Goal: Task Accomplishment & Management: Use online tool/utility

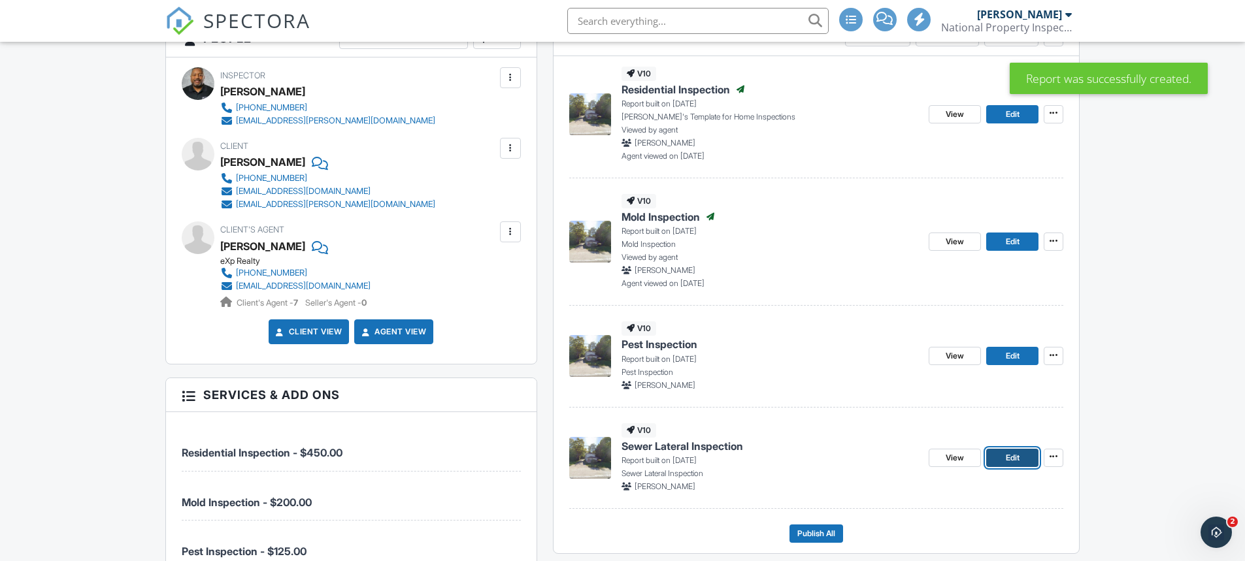
click at [1002, 459] on link "Edit" at bounding box center [1012, 458] width 52 height 18
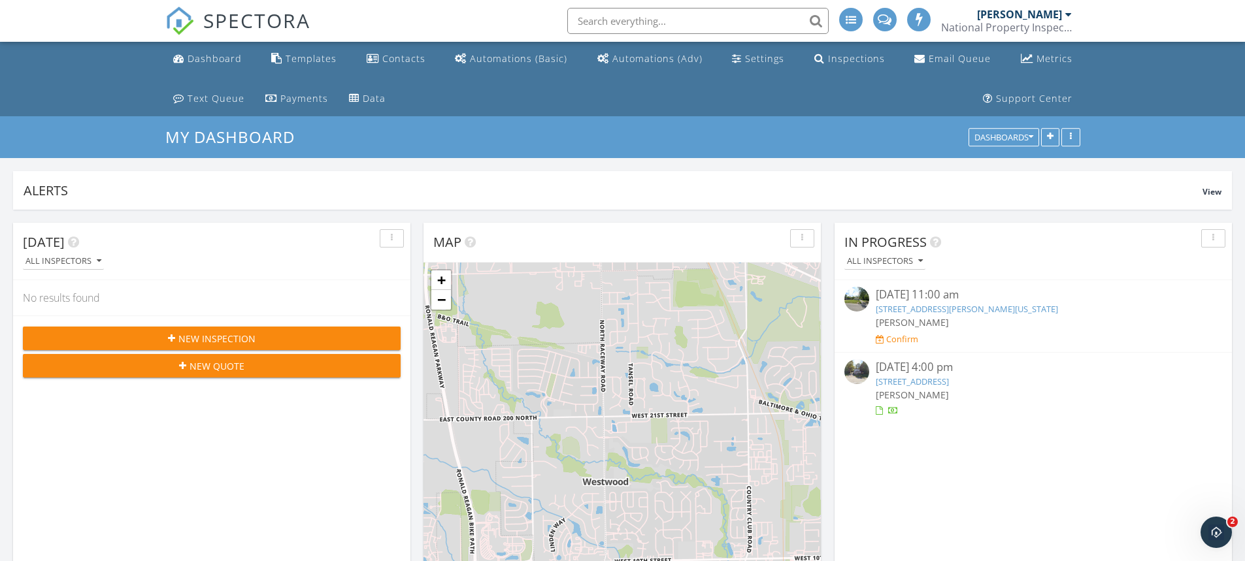
click at [926, 384] on link "[STREET_ADDRESS]" at bounding box center [912, 382] width 73 height 12
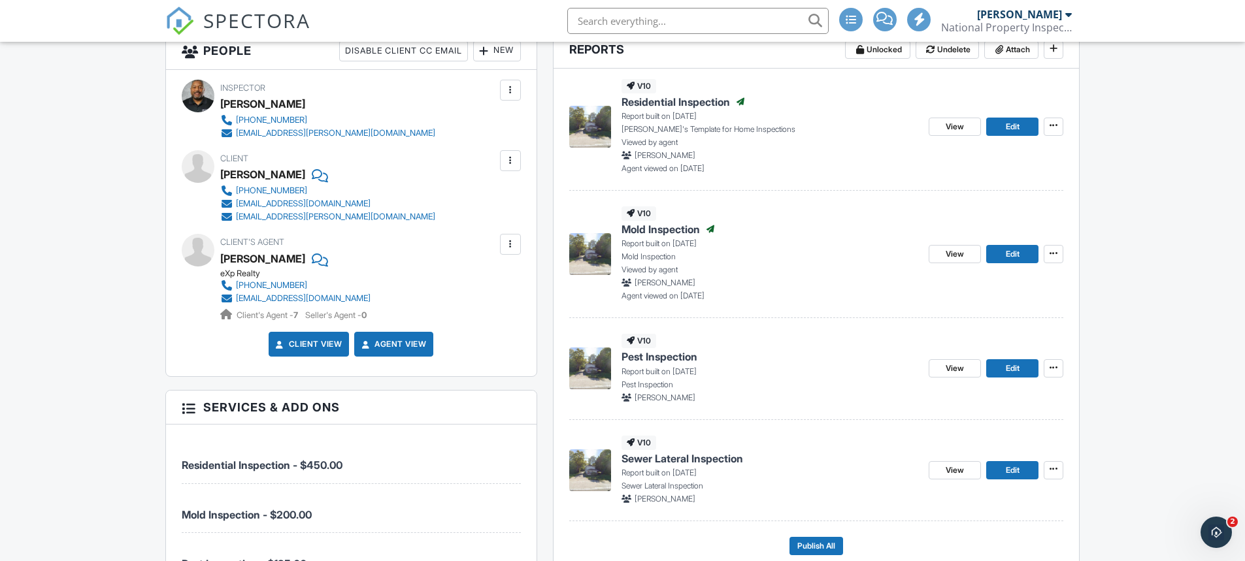
scroll to position [392, 0]
click at [1059, 366] on span at bounding box center [1053, 367] width 13 height 13
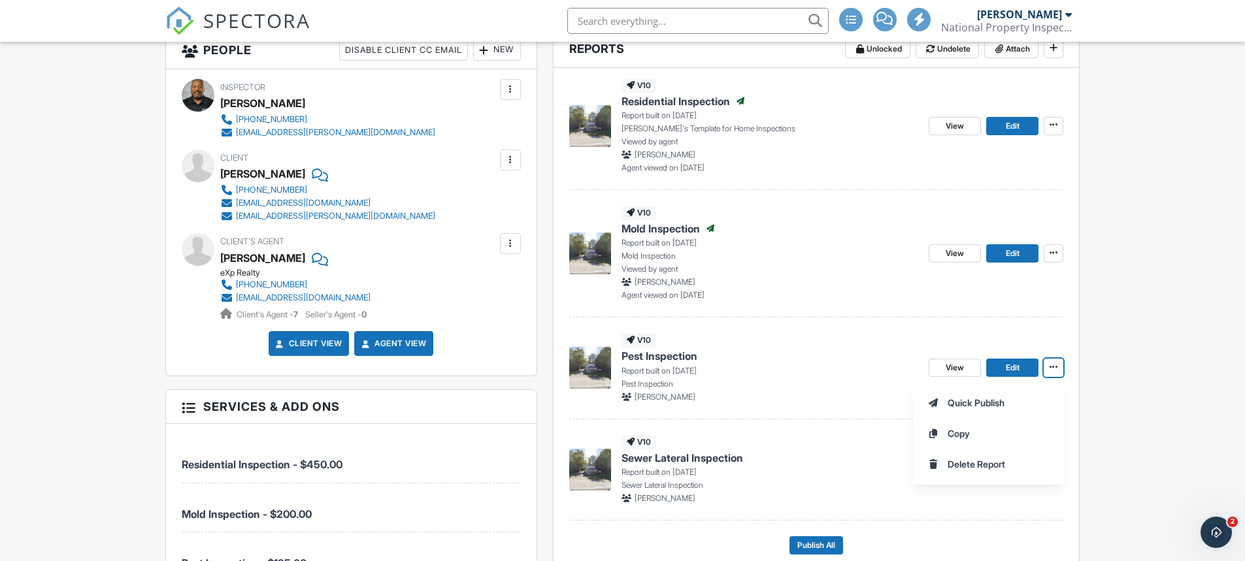
click at [868, 355] on h4 "Pest Inspection" at bounding box center [769, 356] width 297 height 14
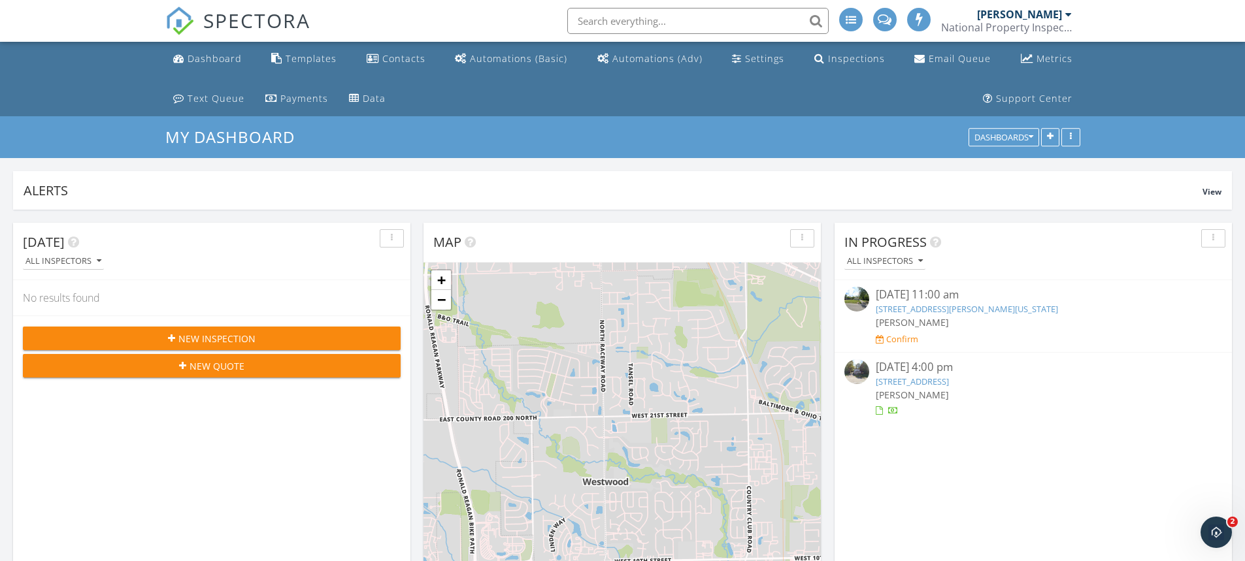
click at [921, 384] on link "[STREET_ADDRESS]" at bounding box center [912, 382] width 73 height 12
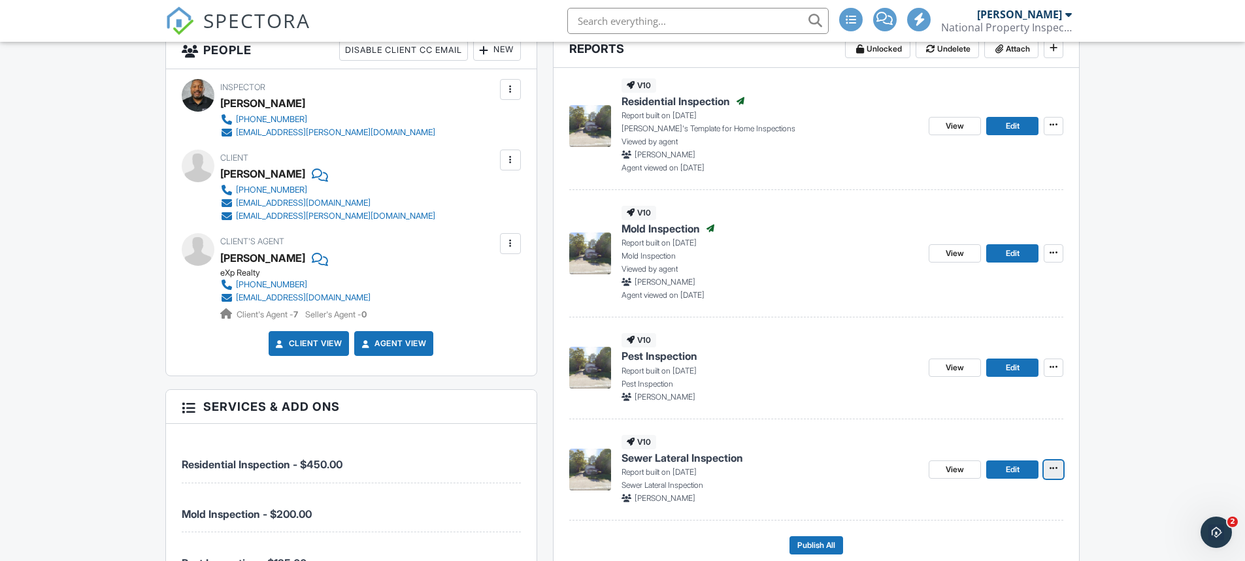
click at [1054, 468] on icon at bounding box center [1053, 468] width 8 height 9
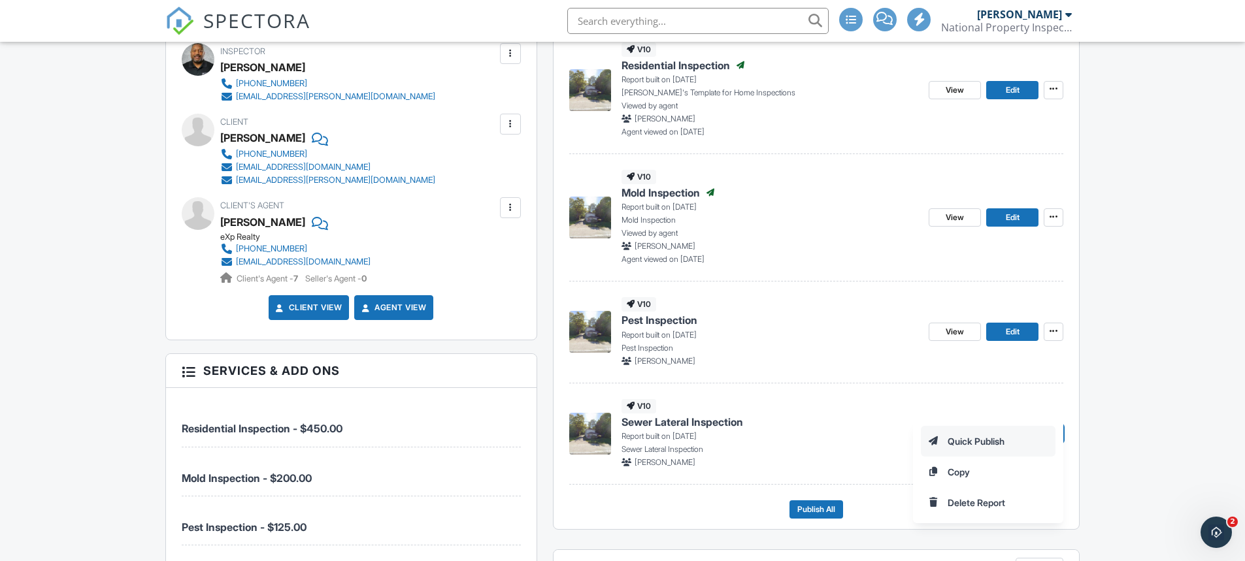
scroll to position [457, 0]
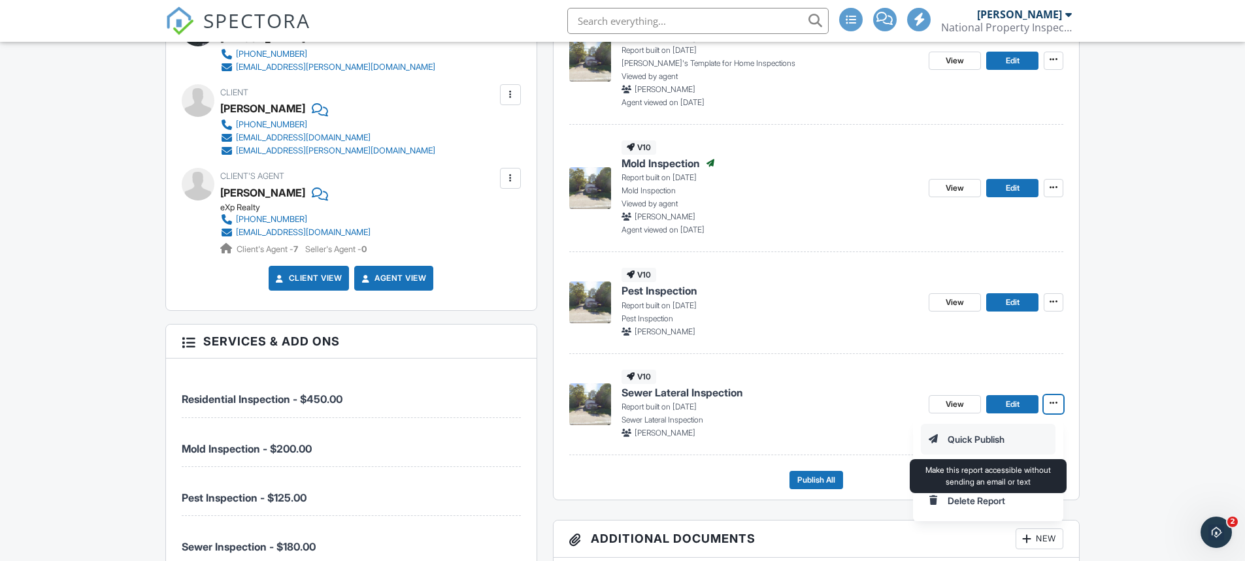
click at [967, 439] on input "Quick Publish" at bounding box center [987, 439] width 133 height 29
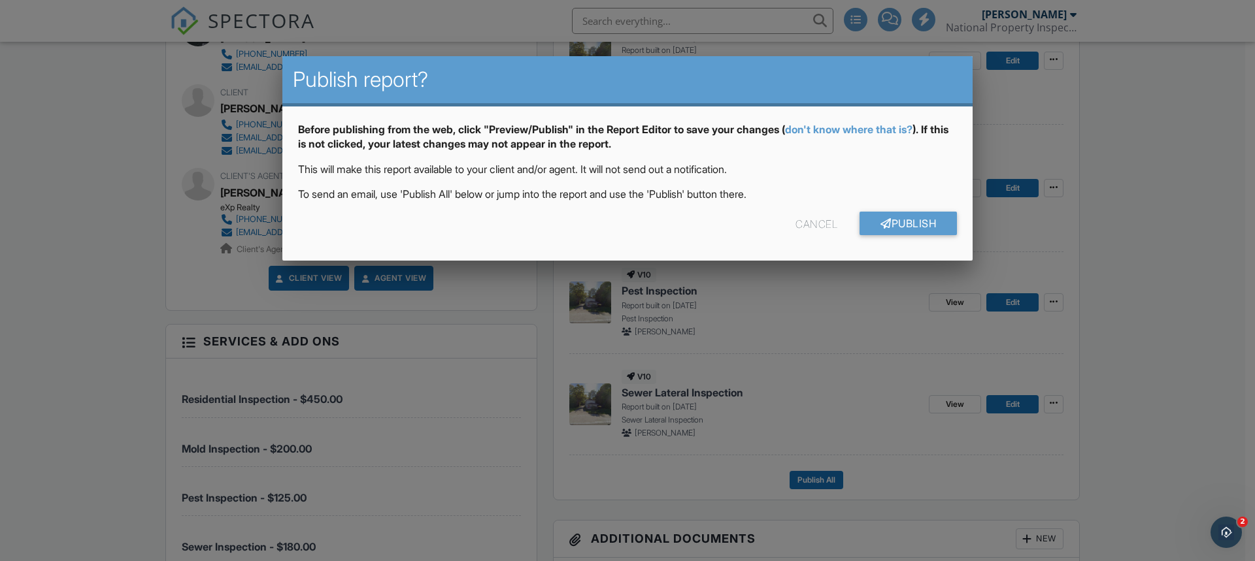
click at [811, 225] on div "Cancel" at bounding box center [816, 224] width 42 height 24
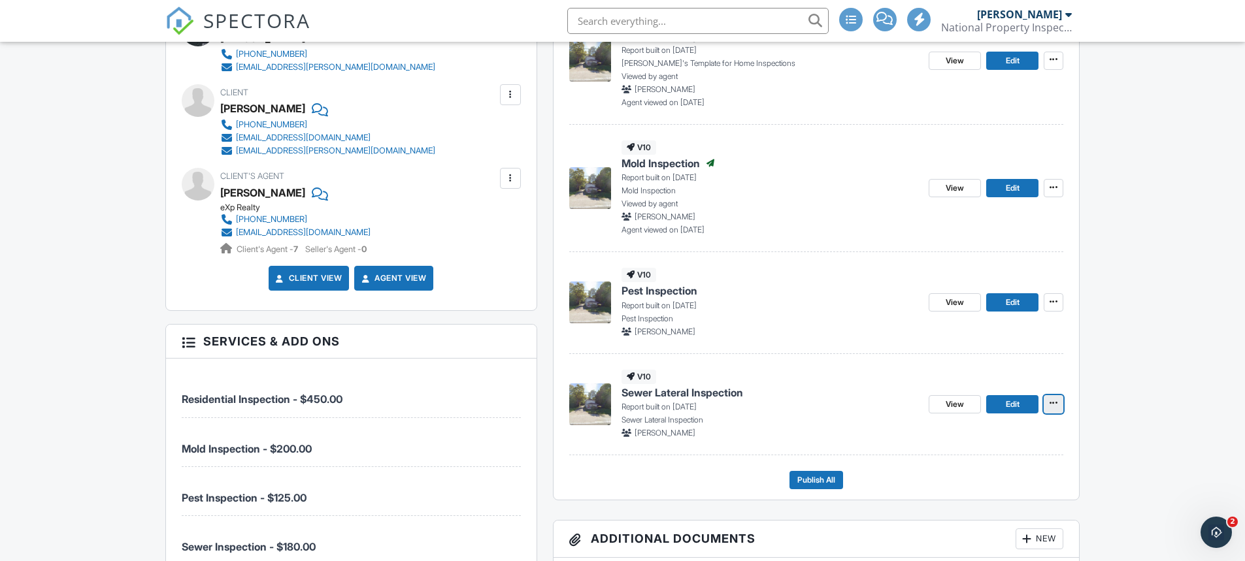
click at [1050, 404] on icon at bounding box center [1053, 403] width 8 height 9
click at [952, 403] on span "View" at bounding box center [954, 404] width 18 height 13
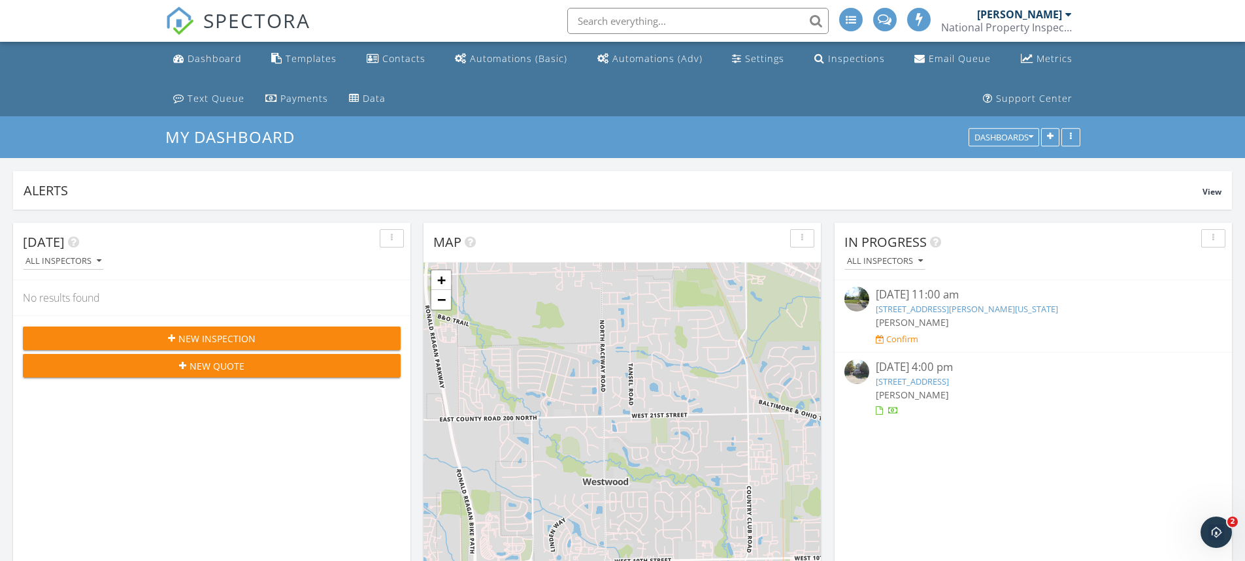
click at [906, 384] on link "4103 W Rockville Rd, Indianapolis, IN 46219" at bounding box center [912, 382] width 73 height 12
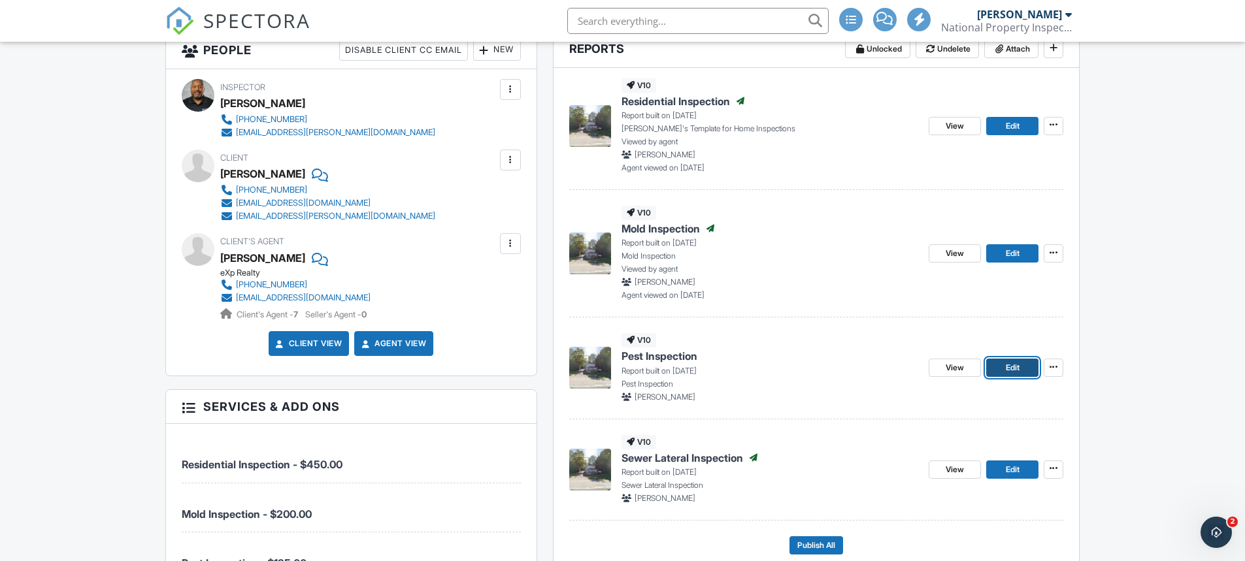
click at [1013, 370] on span "Edit" at bounding box center [1013, 367] width 14 height 13
